Goal: Navigation & Orientation: Find specific page/section

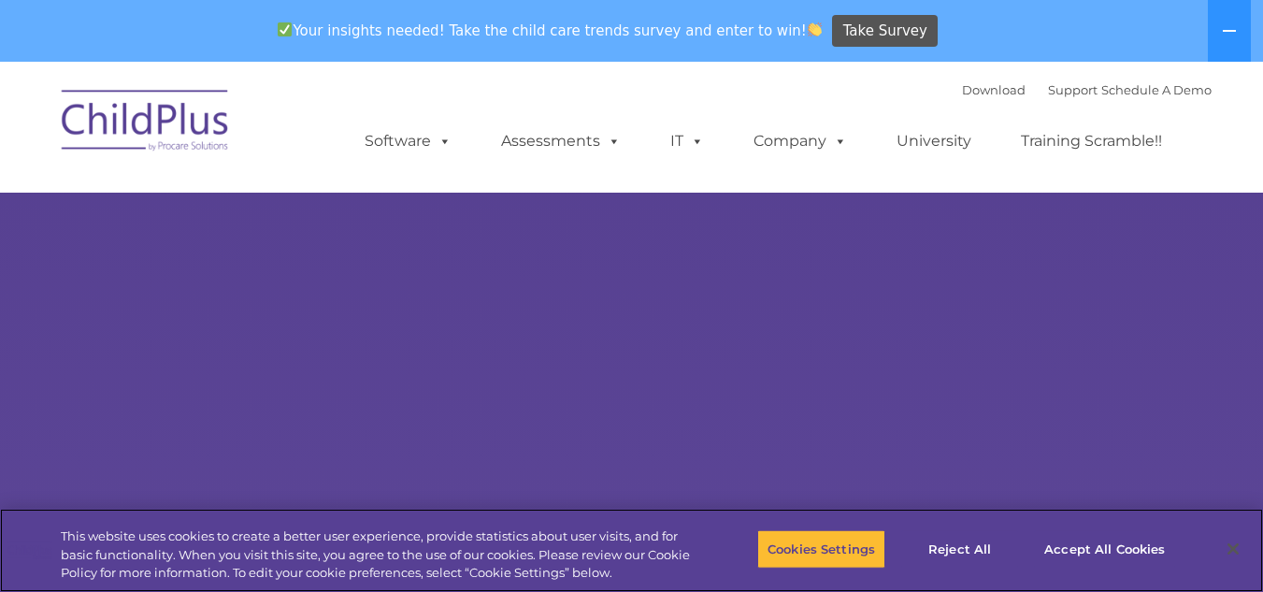
select select "MEDIUM"
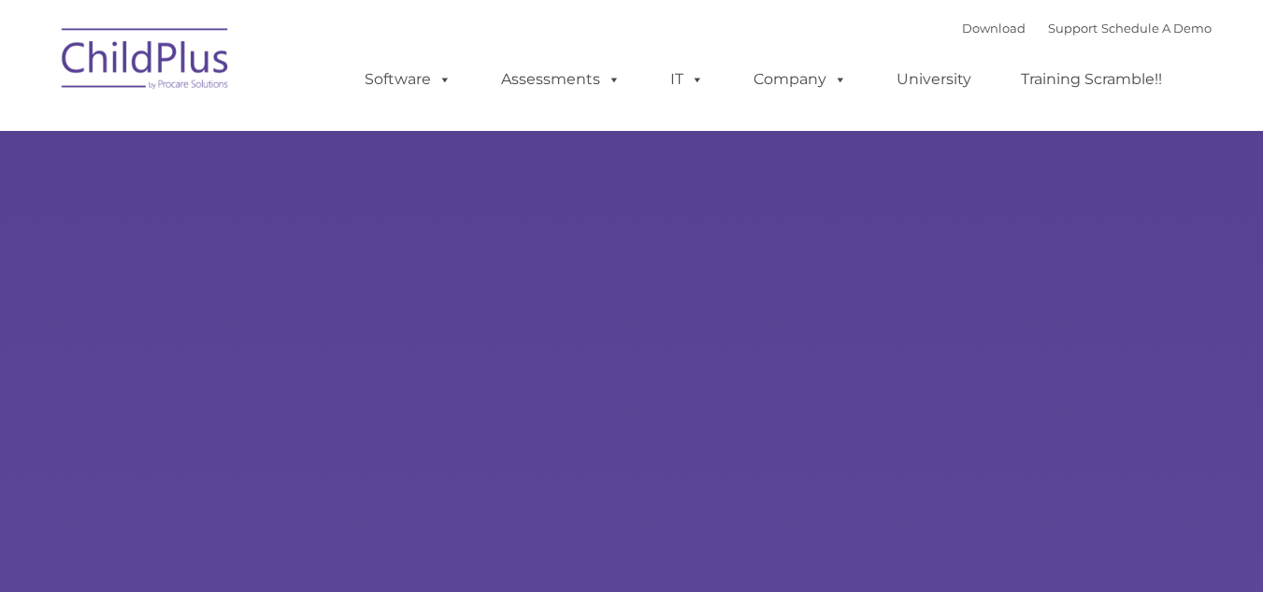
type input ""
select select "MEDIUM"
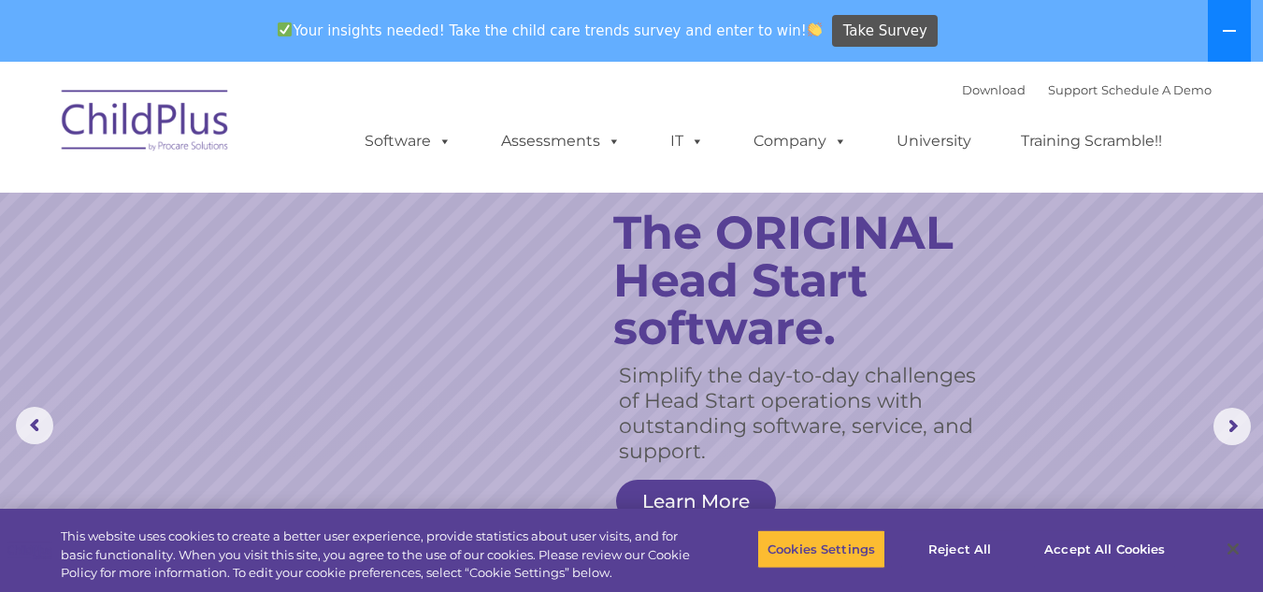
click at [1233, 29] on icon at bounding box center [1229, 30] width 15 height 15
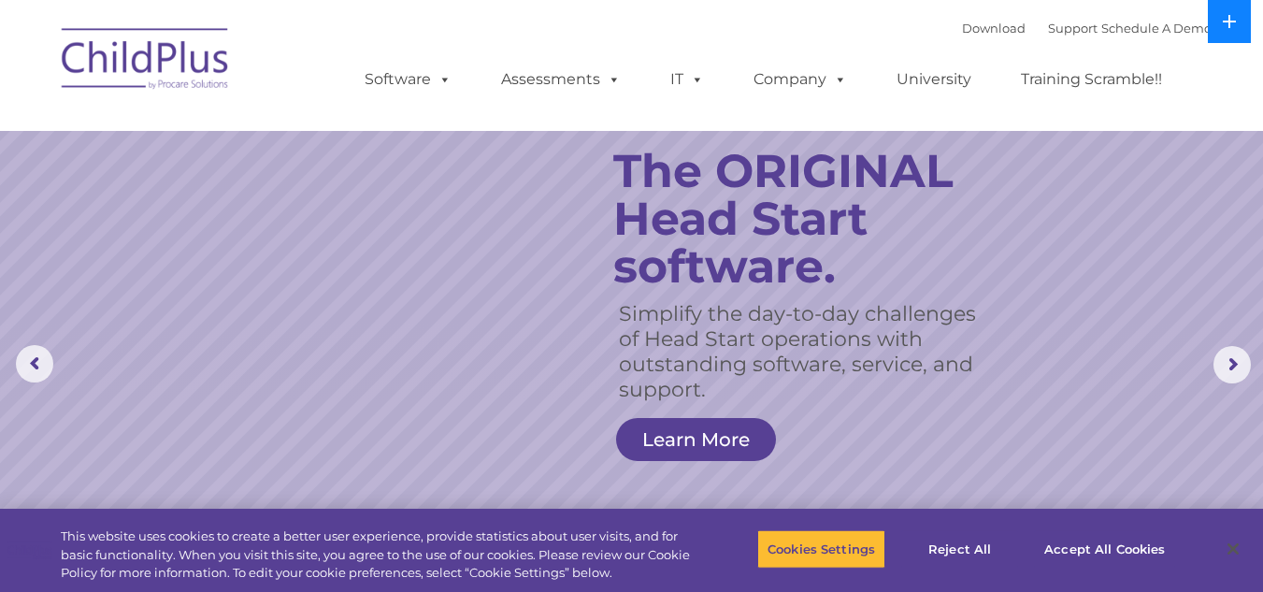
click at [1227, 22] on icon at bounding box center [1229, 21] width 13 height 13
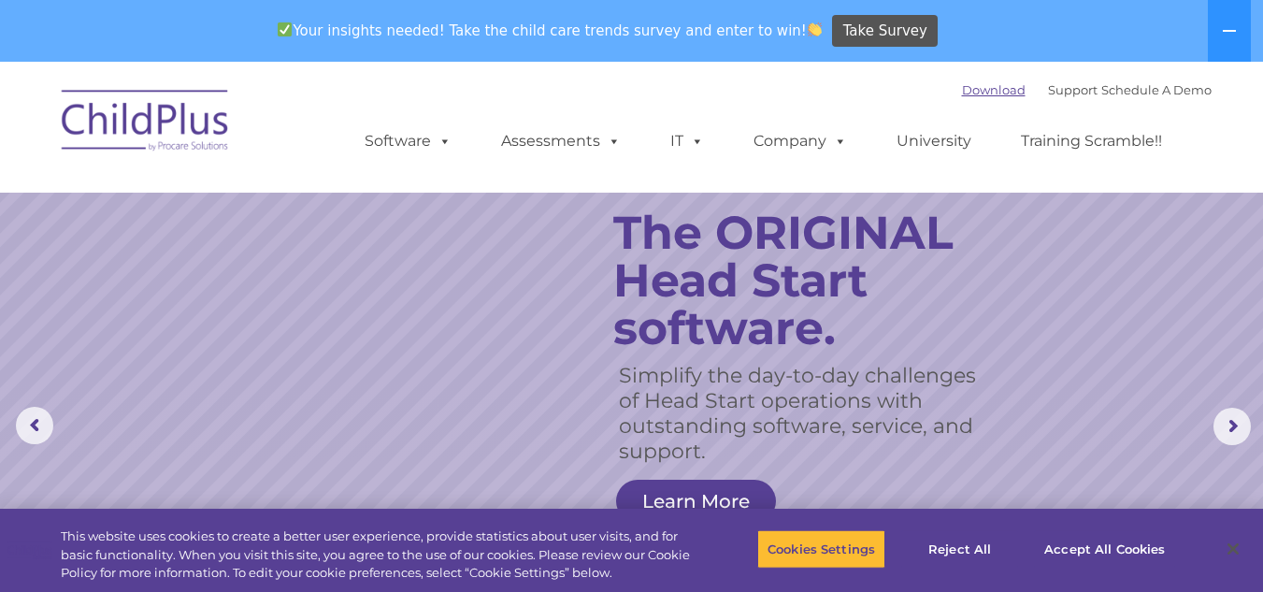
click at [973, 92] on link "Download" at bounding box center [994, 89] width 64 height 15
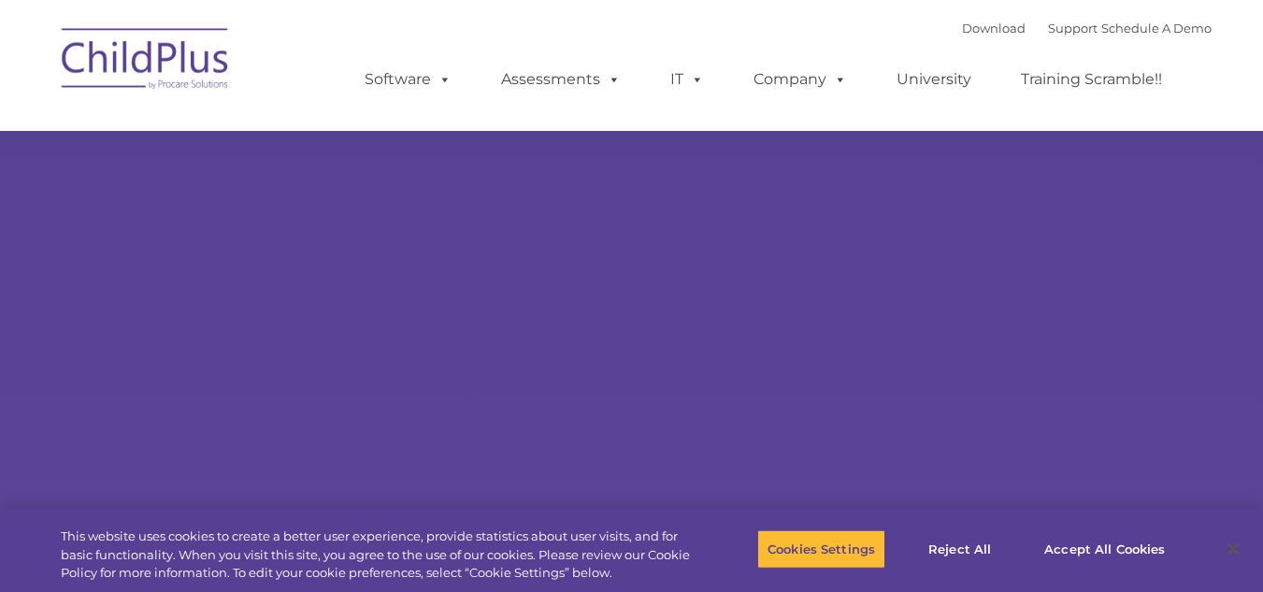
type input ""
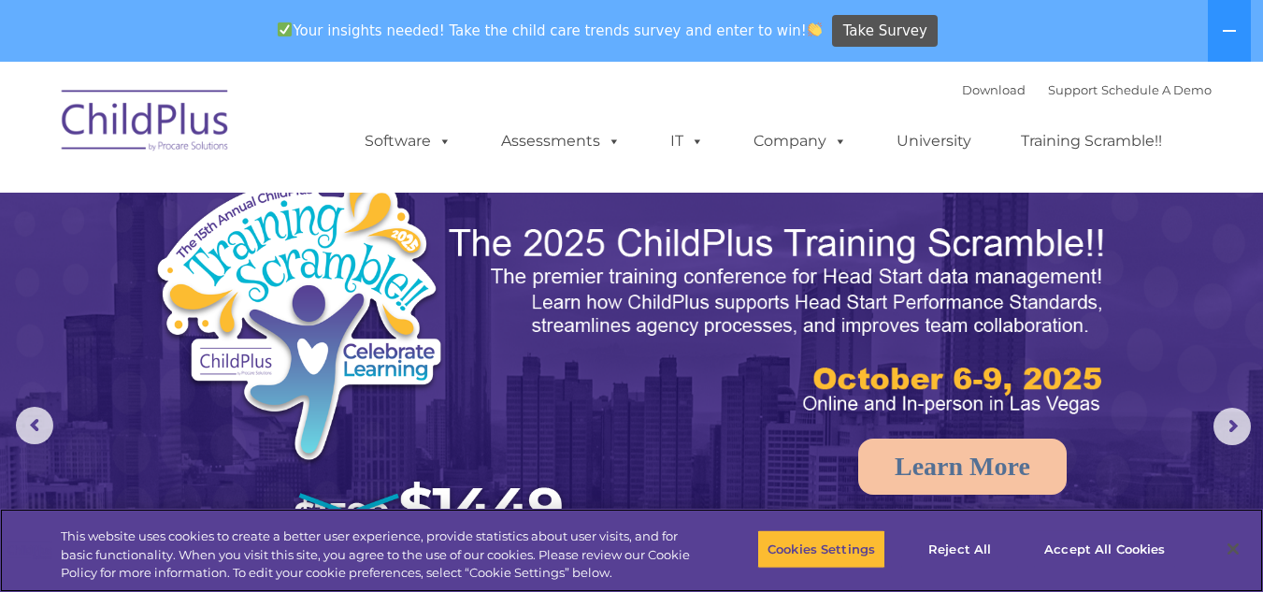
select select "MEDIUM"
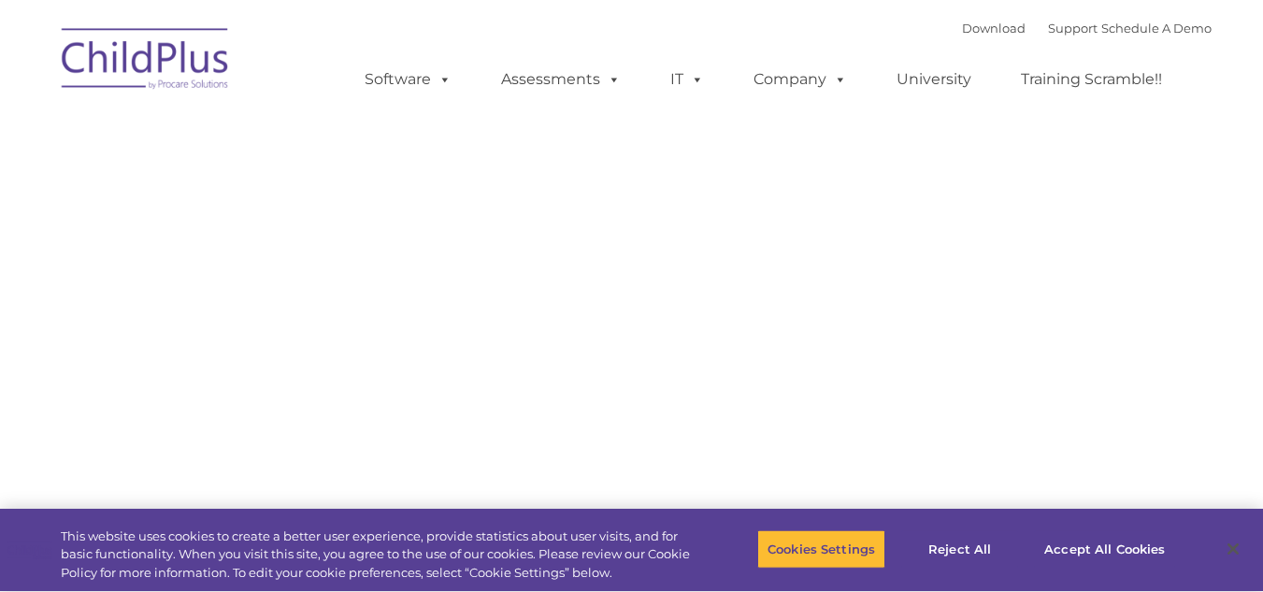
type input ""
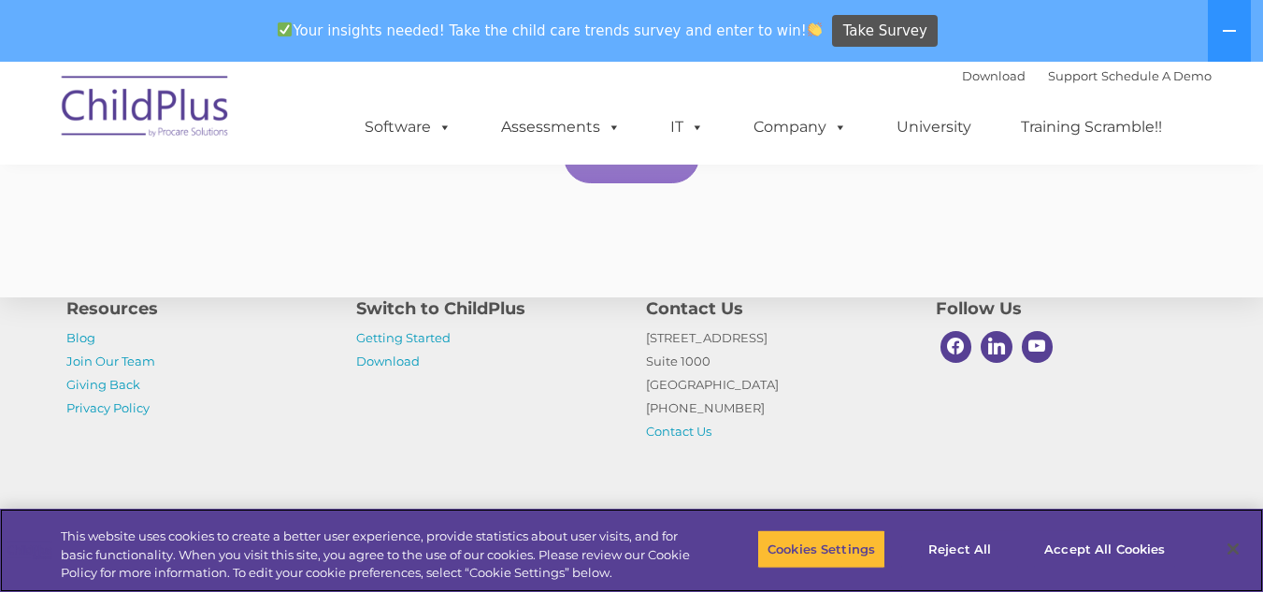
scroll to position [3595, 0]
